Goal: Task Accomplishment & Management: Manage orders

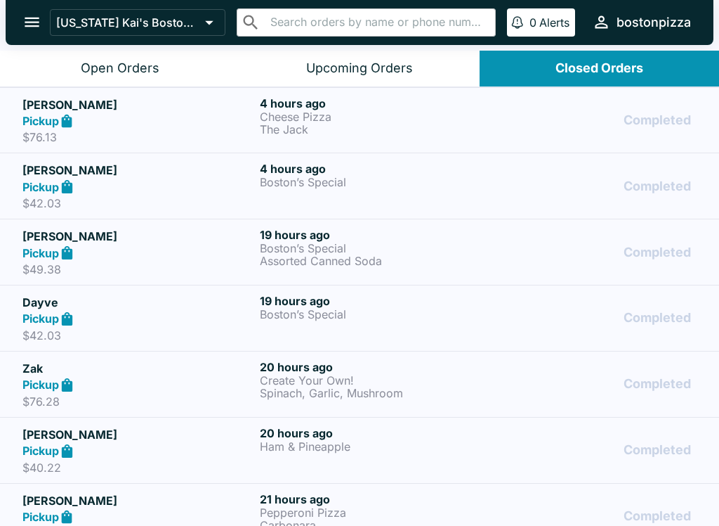
click at [509, 137] on div "Completed" at bounding box center [597, 120] width 199 height 48
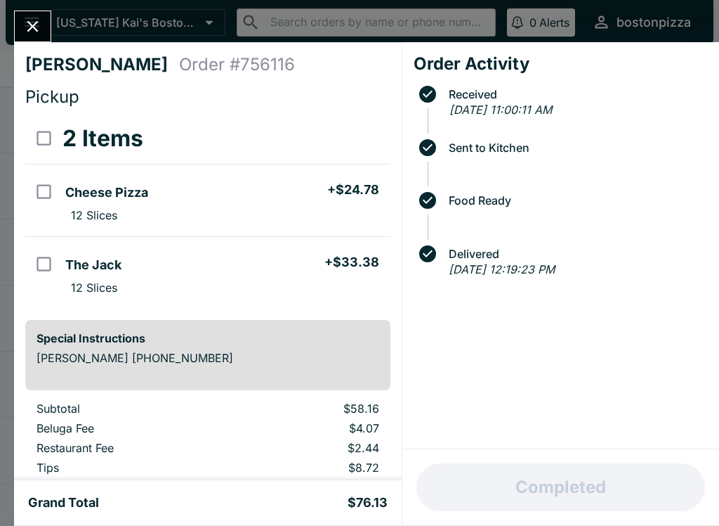
click at [34, 23] on icon "Close" at bounding box center [32, 26] width 19 height 19
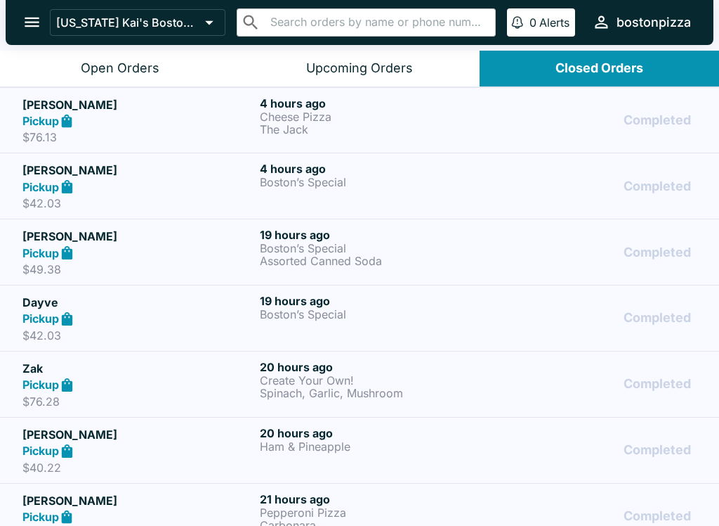
click at [542, 214] on link "[PERSON_NAME] Pickup $42.03 4 hours ago Boston’s Special Completed" at bounding box center [359, 185] width 719 height 66
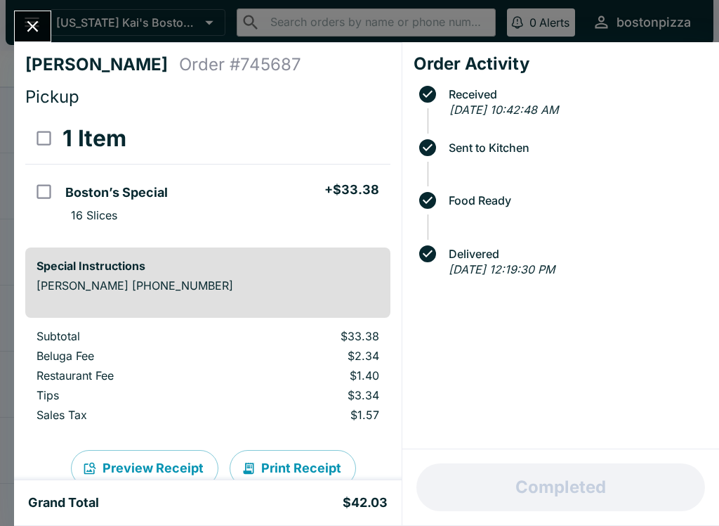
click at [37, 13] on button "Close" at bounding box center [33, 26] width 36 height 30
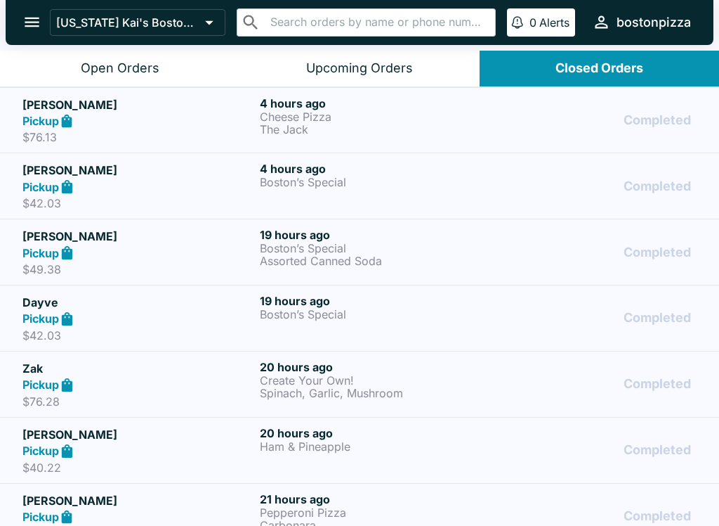
click at [30, 30] on icon "open drawer" at bounding box center [31, 22] width 19 height 19
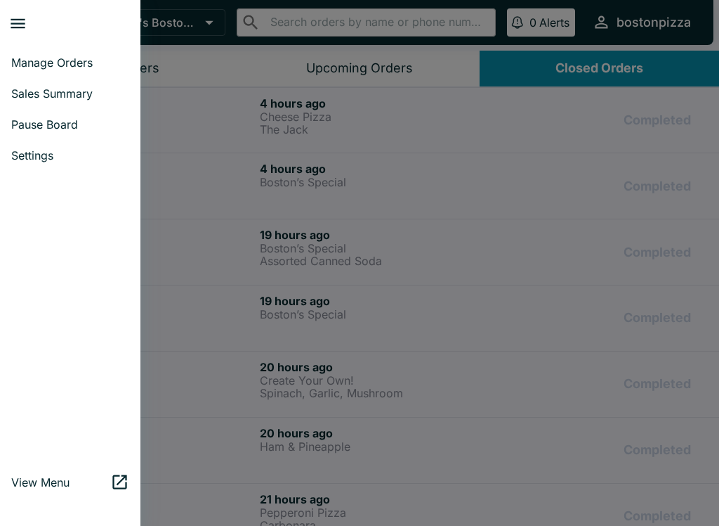
click at [72, 90] on span "Sales Summary" at bounding box center [70, 93] width 118 height 14
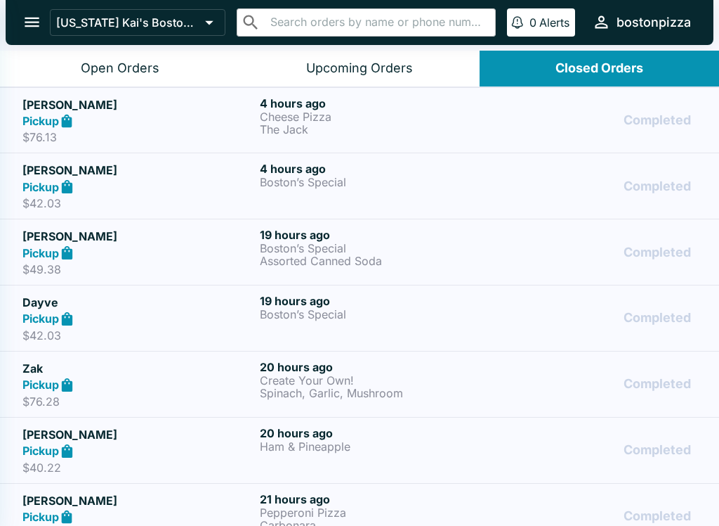
select select "03:00"
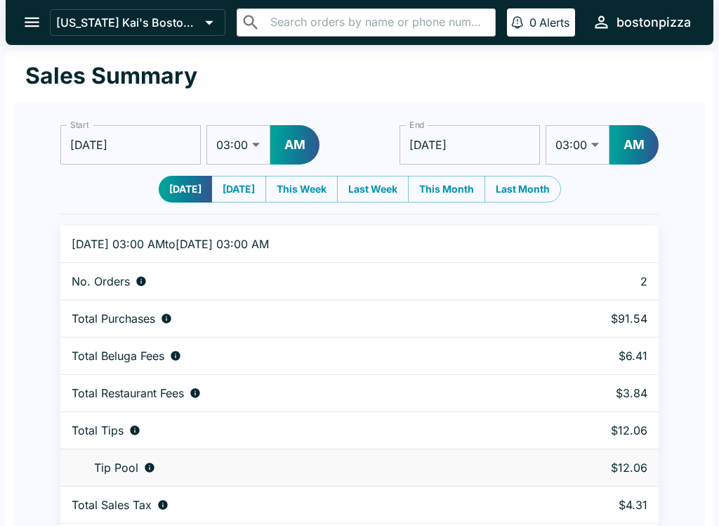
click at [33, 36] on button "open drawer" at bounding box center [32, 22] width 36 height 36
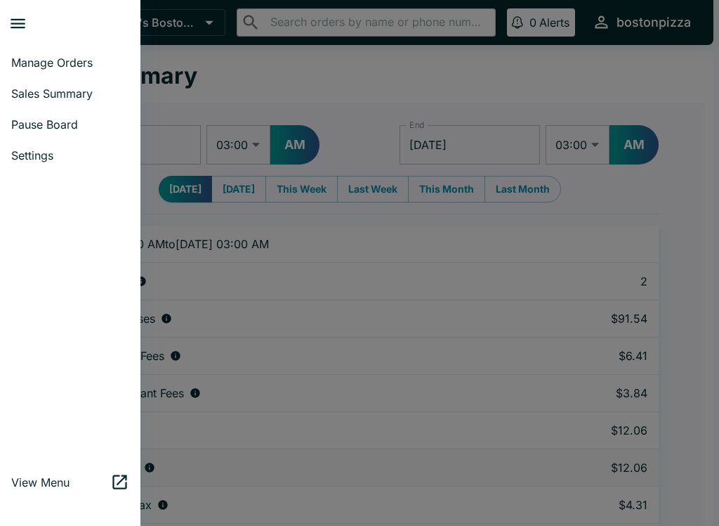
click at [76, 60] on span "Manage Orders" at bounding box center [70, 63] width 118 height 14
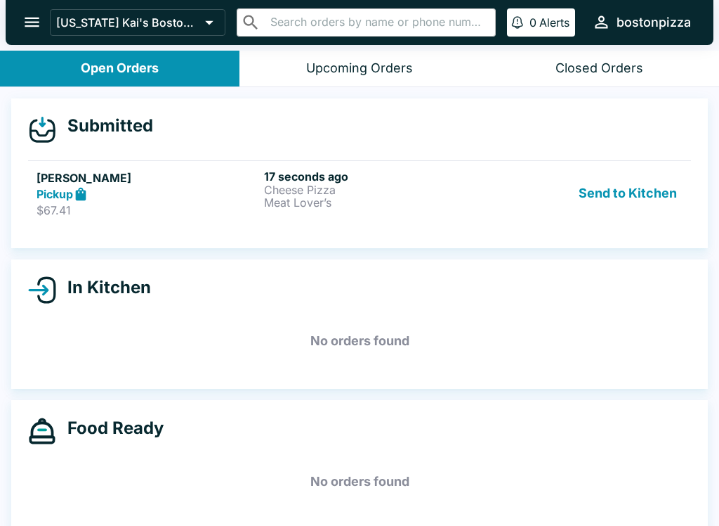
click at [315, 180] on h6 "17 seconds ago" at bounding box center [375, 176] width 222 height 14
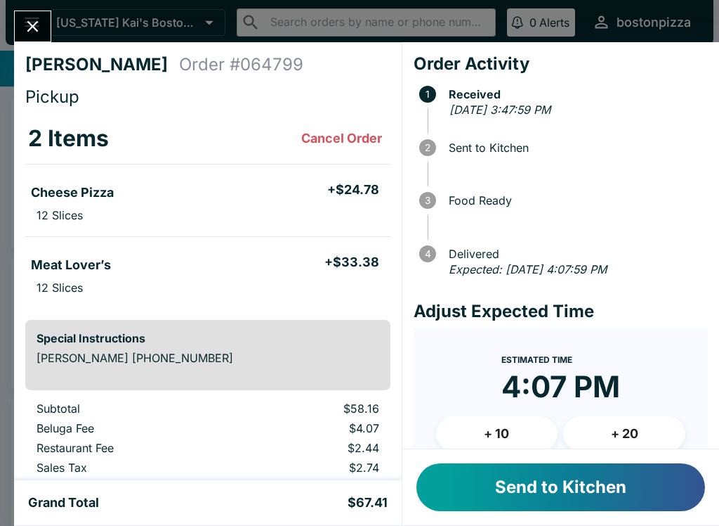
scroll to position [-1, 0]
click at [556, 501] on button "Send to Kitchen" at bounding box center [561, 487] width 289 height 48
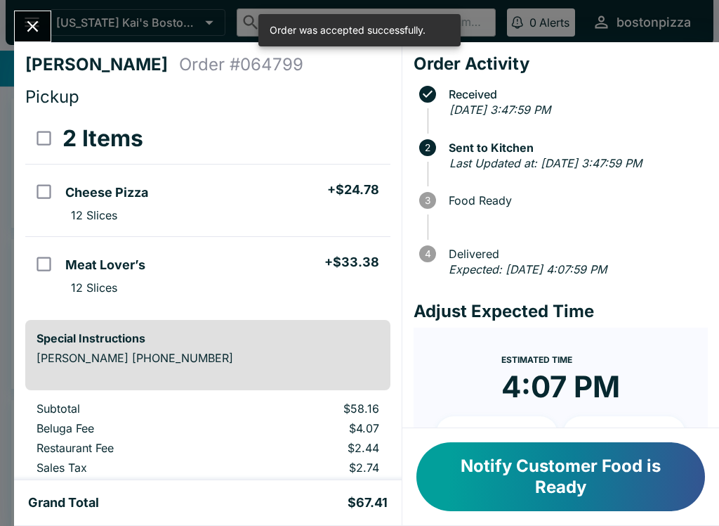
click at [37, 23] on icon "Close" at bounding box center [32, 26] width 11 height 11
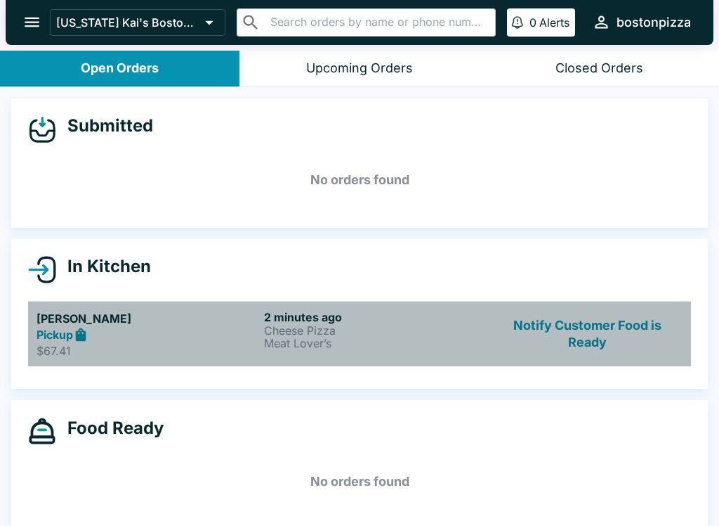
click at [251, 360] on link "[PERSON_NAME] Pickup $67.41 2 minutes ago Cheese Pizza Meat Lover’s Notify Cust…" at bounding box center [359, 334] width 663 height 66
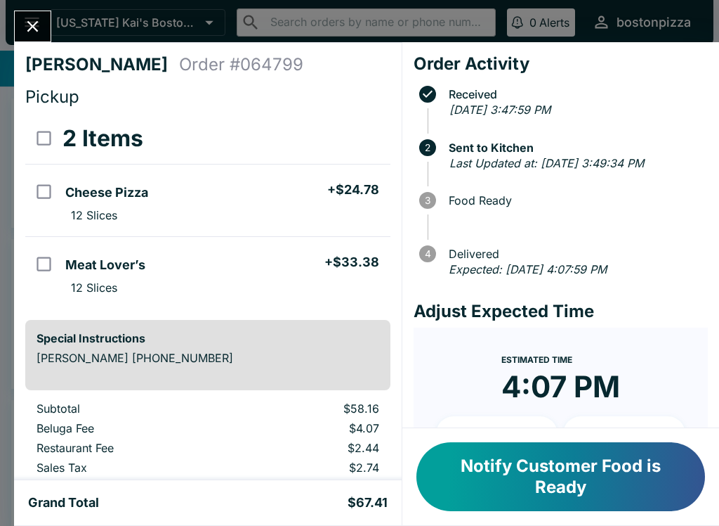
scroll to position [-1, 0]
click at [40, 29] on icon "Close" at bounding box center [32, 26] width 19 height 19
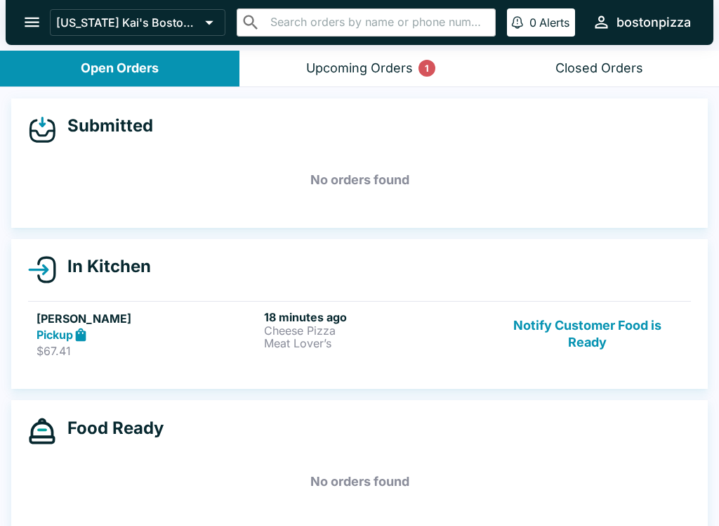
click at [590, 333] on button "Notify Customer Food is Ready" at bounding box center [588, 334] width 190 height 48
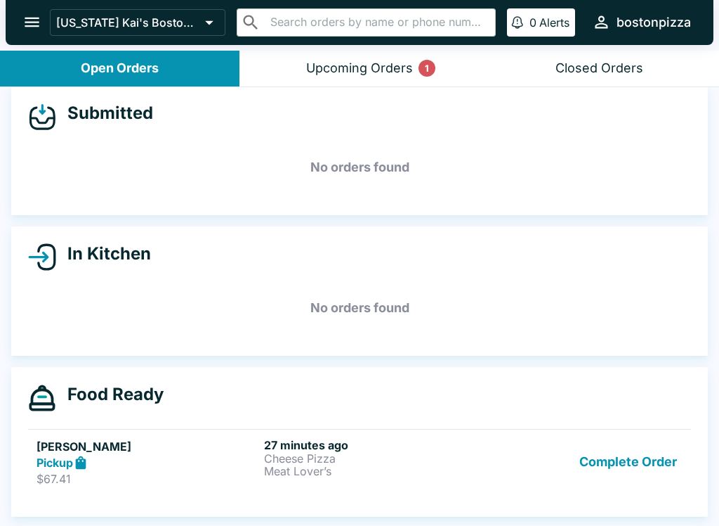
scroll to position [13, 0]
click at [389, 63] on div "Upcoming Orders 1" at bounding box center [359, 68] width 107 height 16
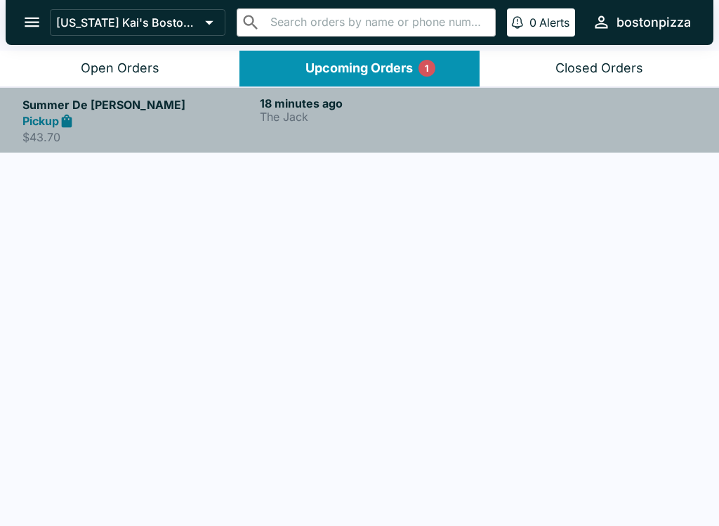
click at [284, 122] on p "The Jack" at bounding box center [376, 116] width 232 height 13
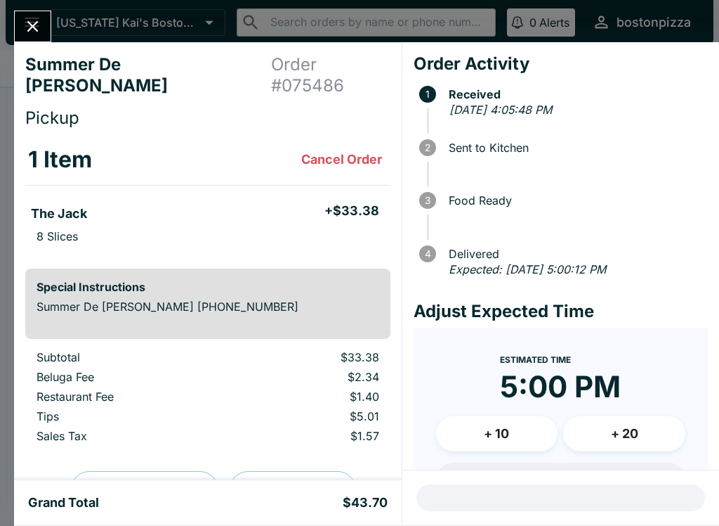
click at [33, 13] on button "Close" at bounding box center [33, 26] width 36 height 30
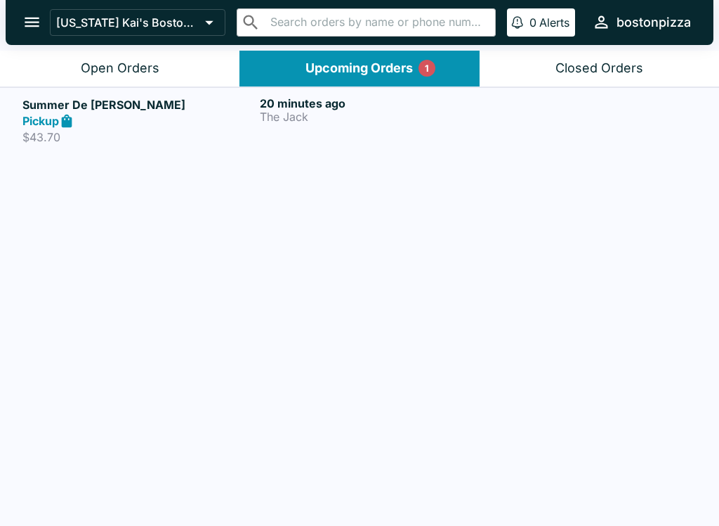
click at [452, 117] on p "The Jack" at bounding box center [376, 116] width 232 height 13
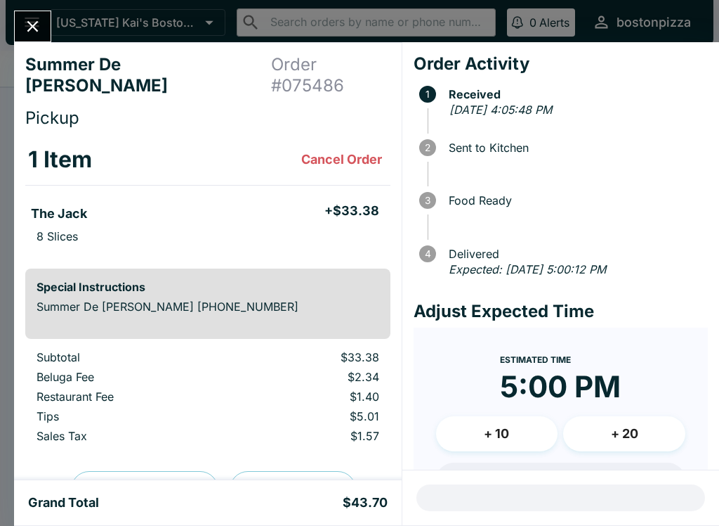
click at [45, 35] on button "Close" at bounding box center [33, 26] width 36 height 30
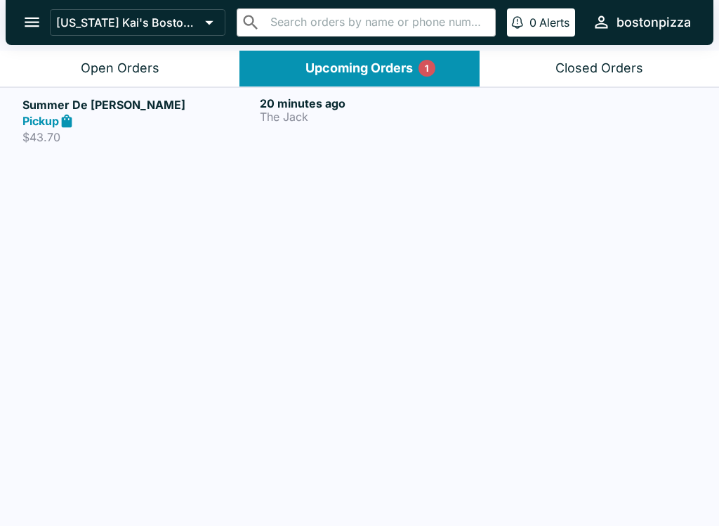
click at [139, 61] on div "Open Orders" at bounding box center [120, 68] width 79 height 16
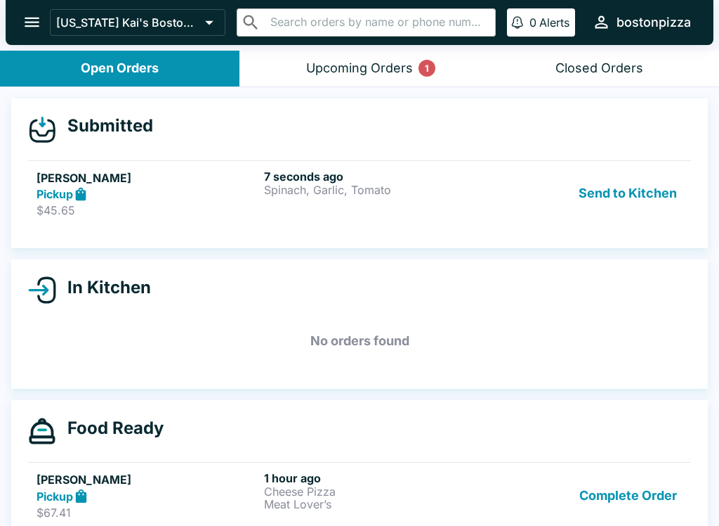
click at [268, 208] on div "7 seconds ago Spinach, [PERSON_NAME], Tomato" at bounding box center [375, 193] width 222 height 48
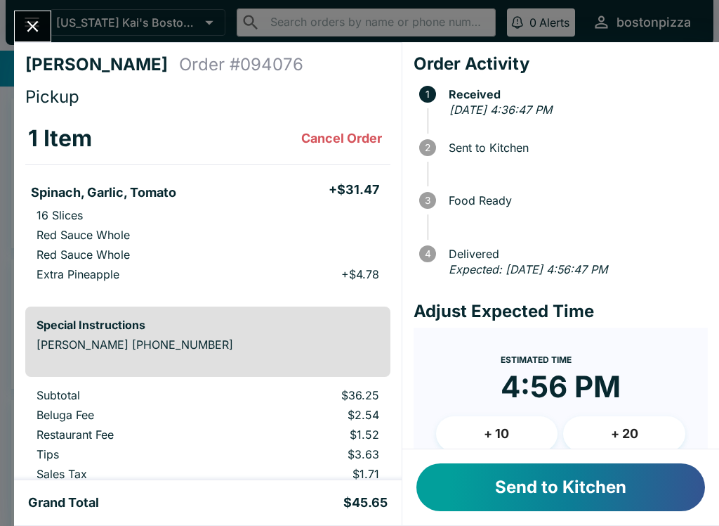
click at [529, 491] on button "Send to Kitchen" at bounding box center [561, 487] width 289 height 48
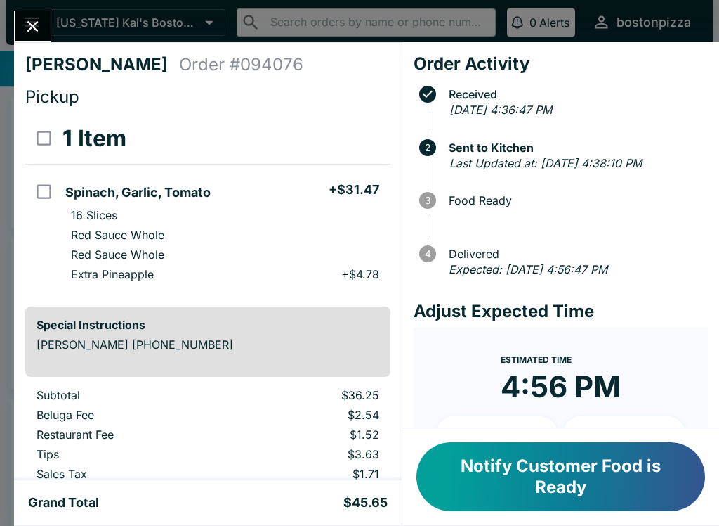
click at [32, 37] on button "Close" at bounding box center [33, 26] width 36 height 30
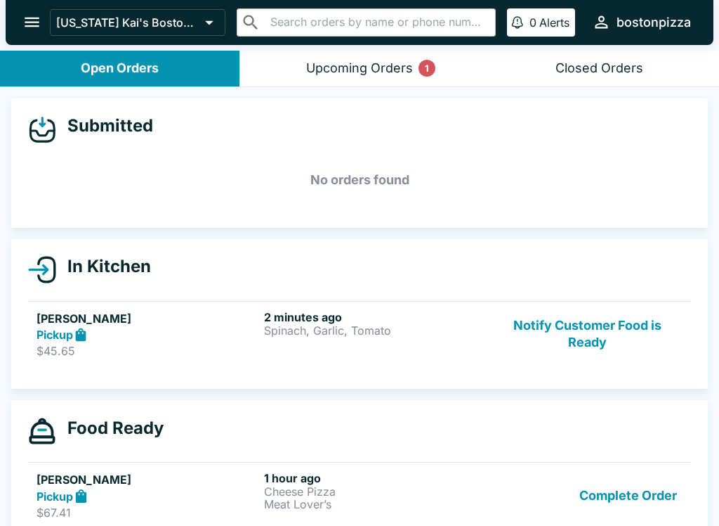
click at [348, 84] on button "Upcoming Orders 1" at bounding box center [360, 69] width 240 height 36
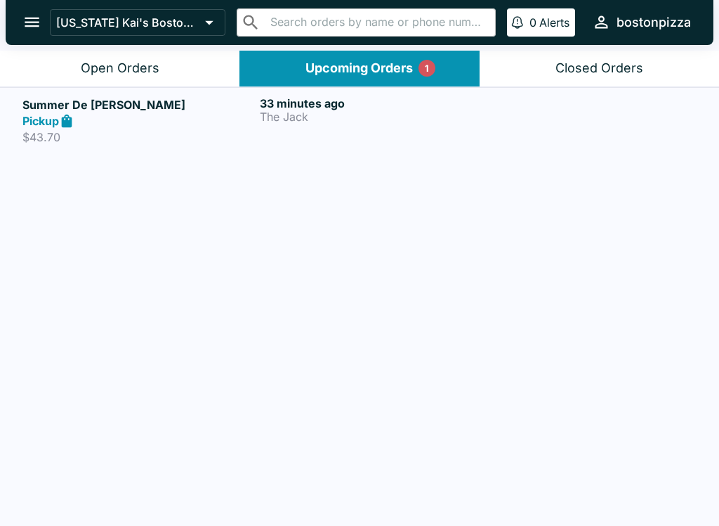
click at [163, 53] on button "Open Orders" at bounding box center [120, 69] width 240 height 36
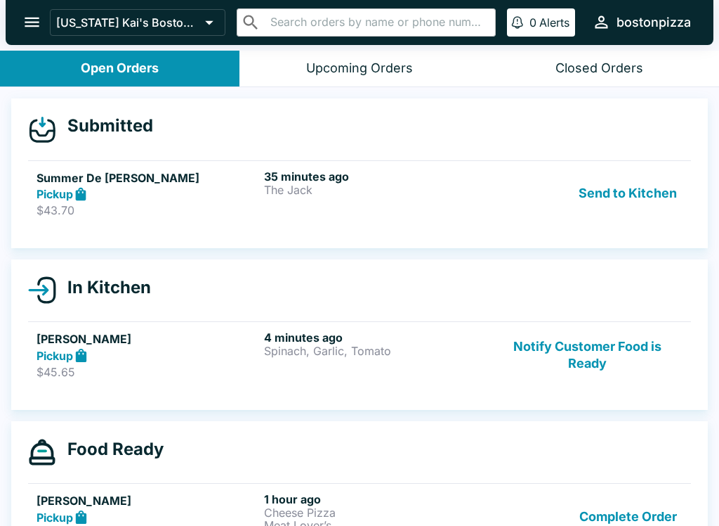
click at [124, 199] on div "Pickup" at bounding box center [148, 194] width 222 height 16
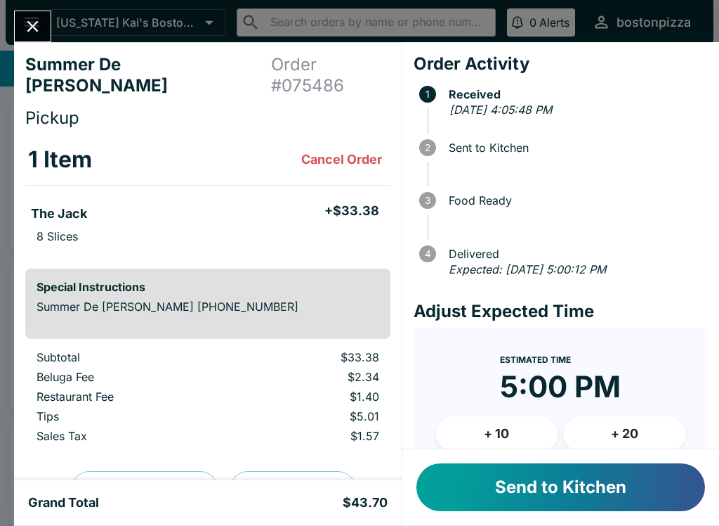
click at [540, 490] on button "Send to Kitchen" at bounding box center [561, 487] width 289 height 48
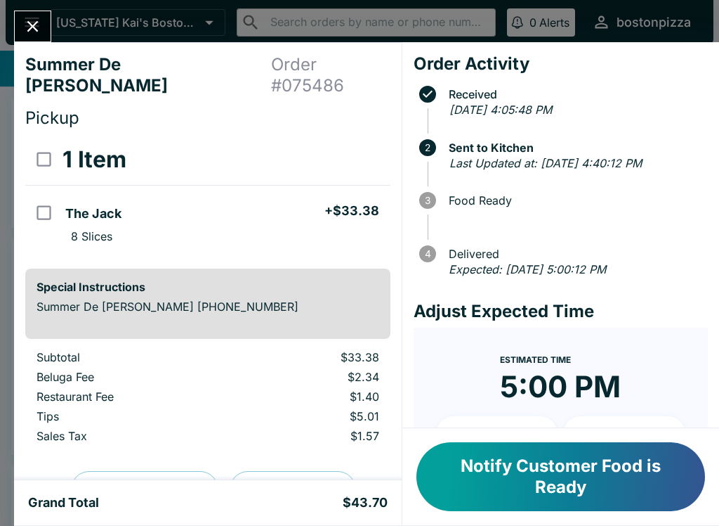
click at [28, 34] on icon "Close" at bounding box center [32, 26] width 19 height 19
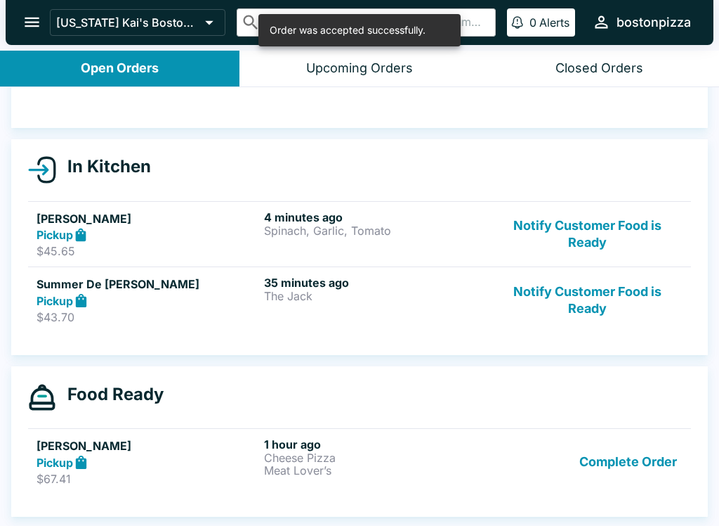
scroll to position [100, 0]
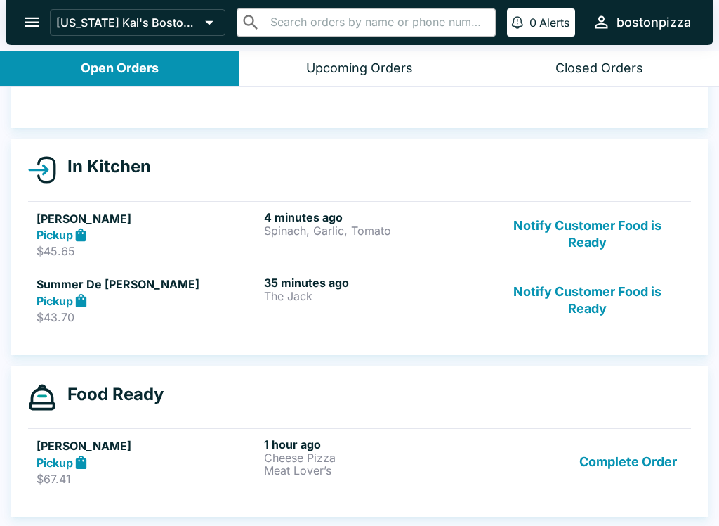
click at [338, 235] on p "Spinach, Garlic, Tomato" at bounding box center [375, 230] width 222 height 13
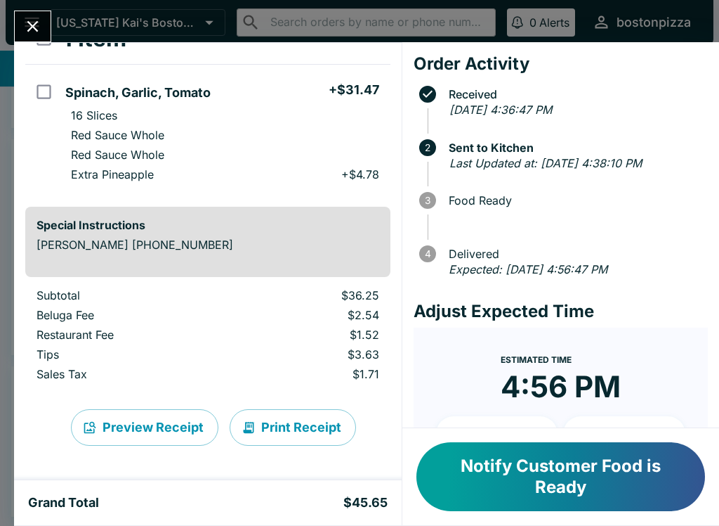
scroll to position [100, 0]
click at [34, 20] on icon "Close" at bounding box center [32, 26] width 19 height 19
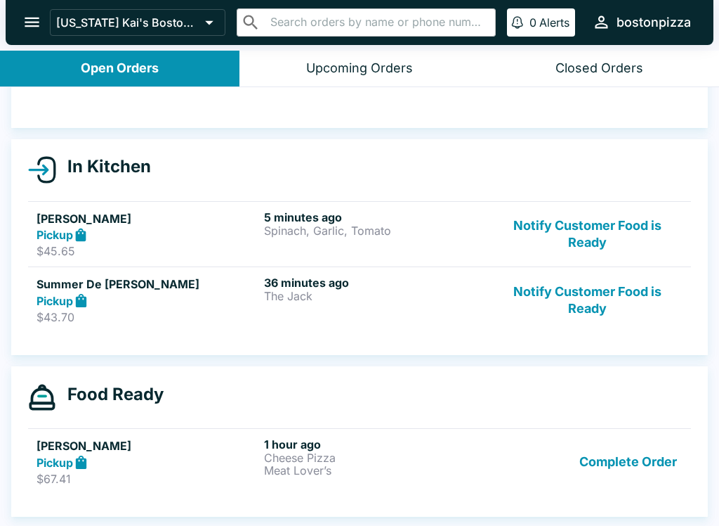
click at [630, 462] on button "Complete Order" at bounding box center [628, 461] width 109 height 48
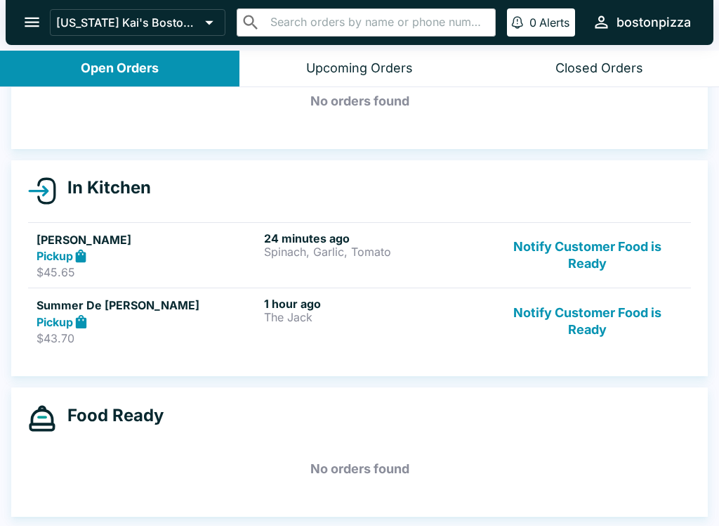
click at [599, 256] on button "Notify Customer Food is Ready" at bounding box center [588, 255] width 190 height 48
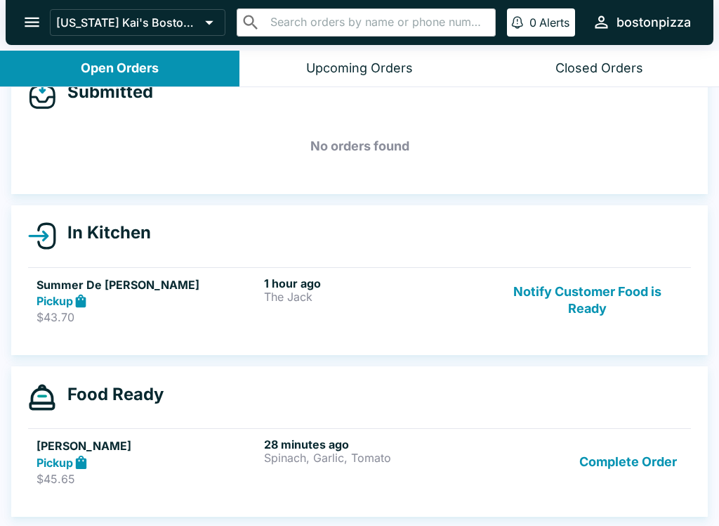
scroll to position [34, 0]
click at [577, 300] on button "Notify Customer Food is Ready" at bounding box center [588, 300] width 190 height 48
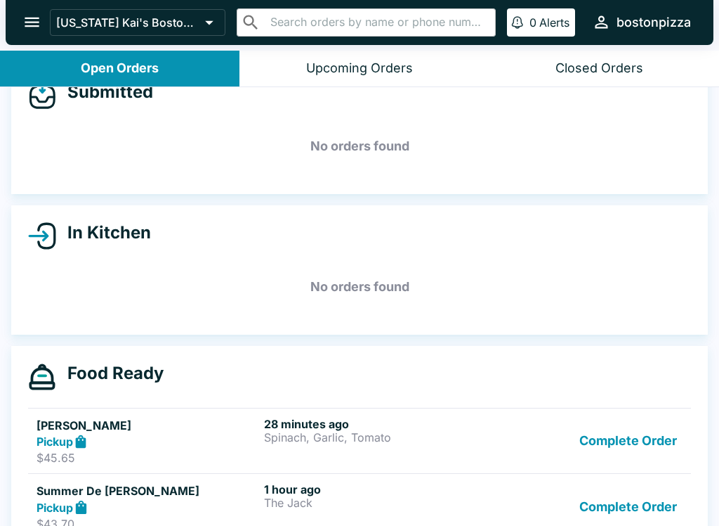
click at [664, 438] on button "Complete Order" at bounding box center [628, 441] width 109 height 48
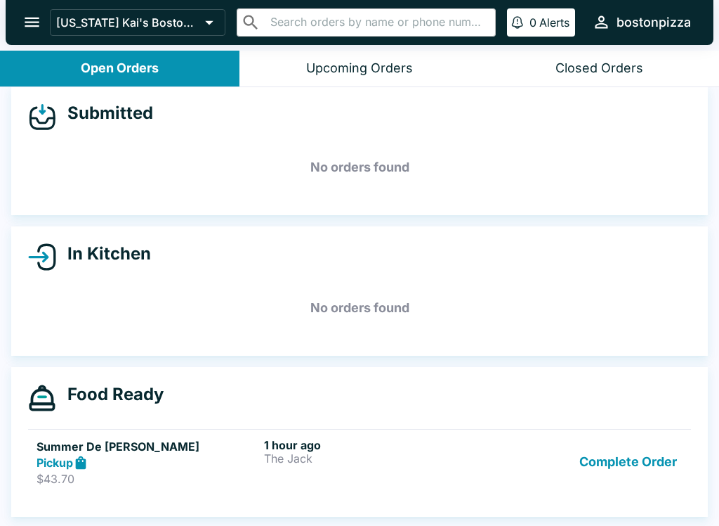
scroll to position [13, 0]
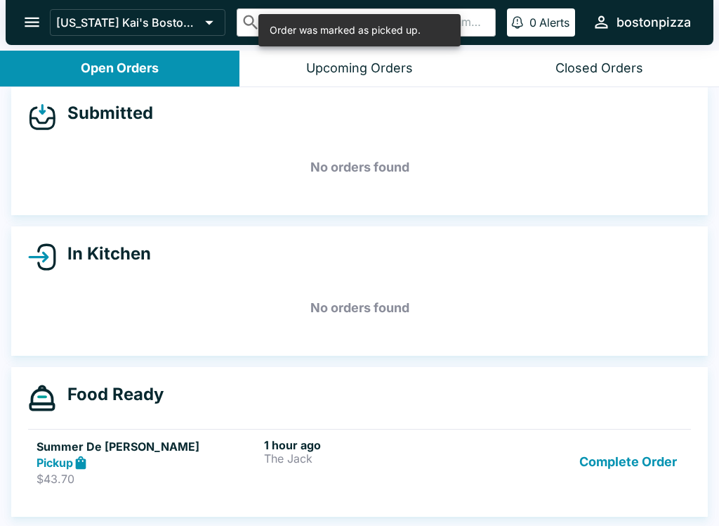
click at [655, 457] on button "Complete Order" at bounding box center [628, 462] width 109 height 48
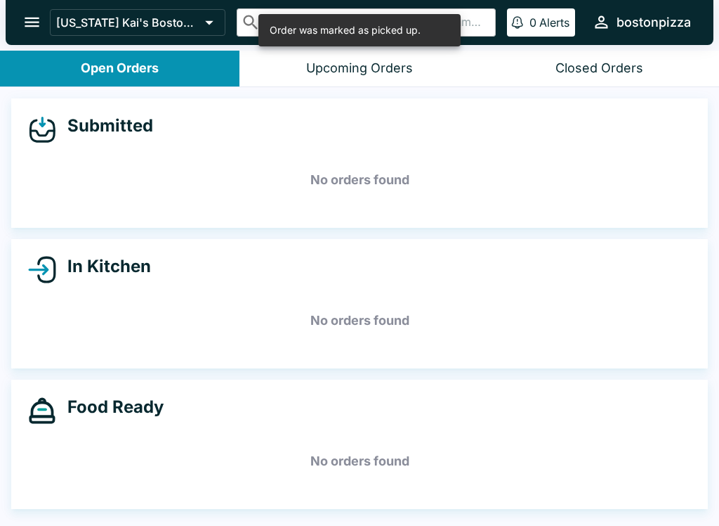
scroll to position [0, 0]
